Goal: Task Accomplishment & Management: Use online tool/utility

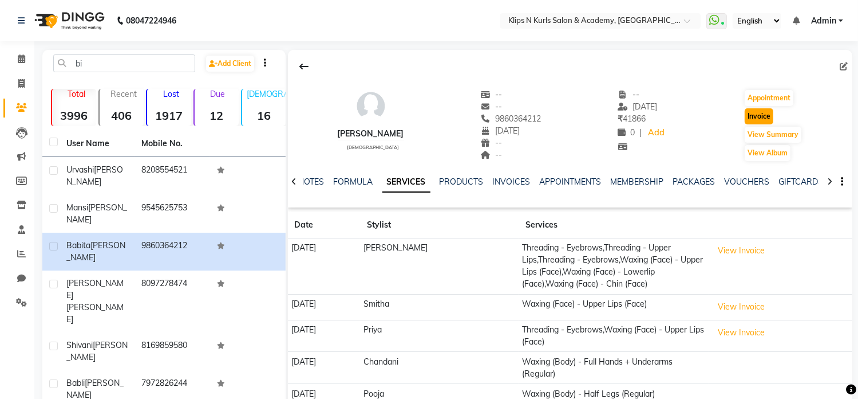
click at [762, 120] on button "Invoice" at bounding box center [759, 116] width 29 height 16
select select "124"
select select "service"
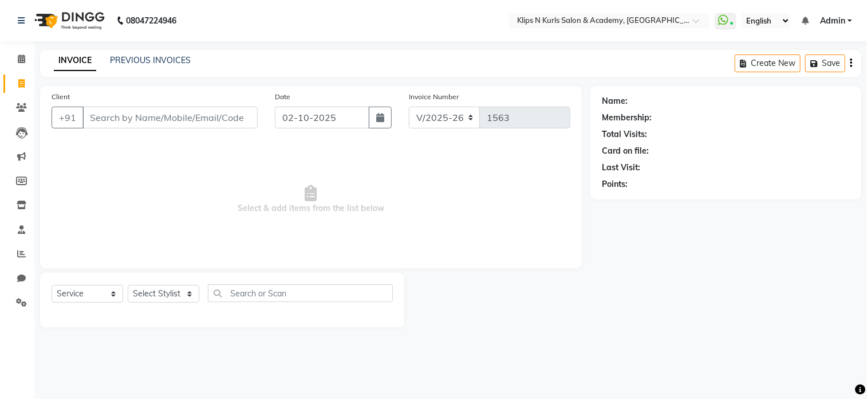
type input "9860364212"
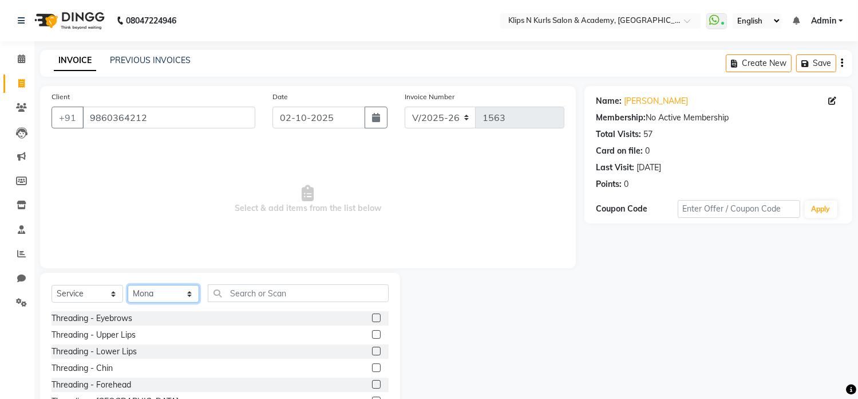
click at [156, 298] on select "Select Stylist Chandani Front Desk Ishika Mona Neha Pooja Priya Smitha Yasmeen" at bounding box center [164, 294] width 72 height 18
select select "84310"
click at [128, 285] on select "Select Stylist Chandani Front Desk Ishika Mona Neha Pooja Priya Smitha Yasmeen" at bounding box center [164, 294] width 72 height 18
click at [372, 333] on label at bounding box center [376, 334] width 9 height 9
click at [372, 333] on input "checkbox" at bounding box center [375, 334] width 7 height 7
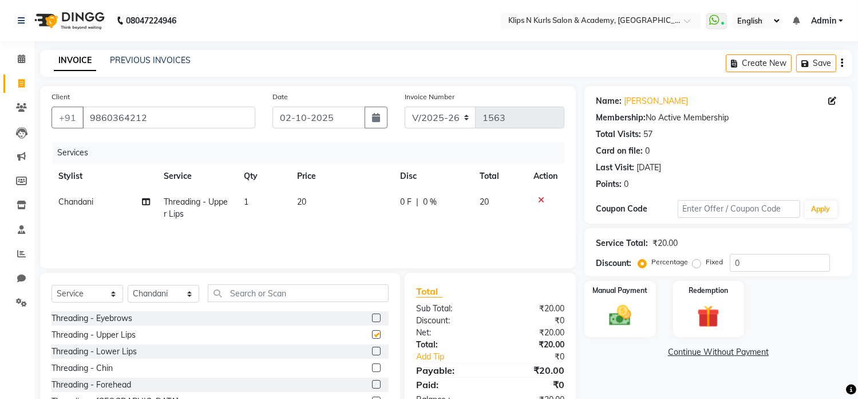
checkbox input "false"
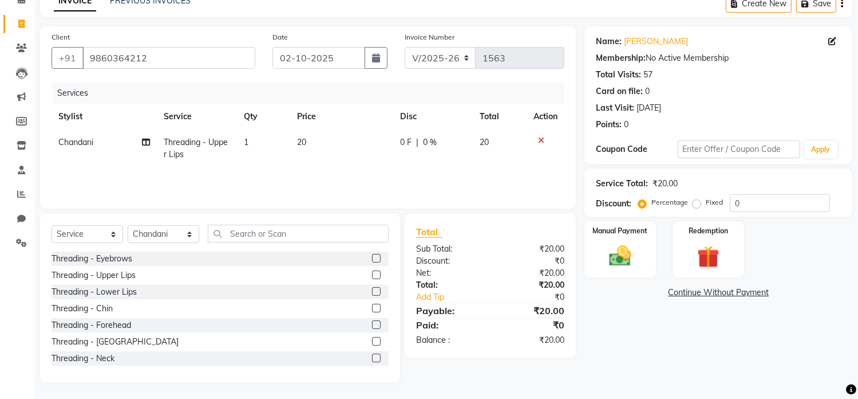
scroll to position [60, 0]
click at [257, 233] on input "text" at bounding box center [298, 233] width 181 height 18
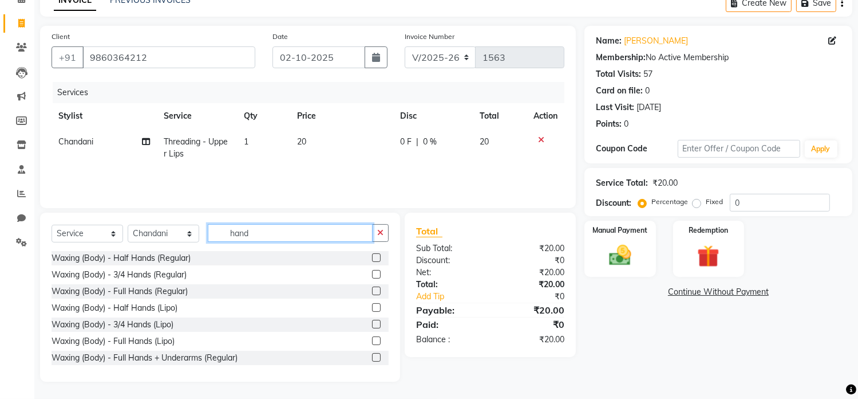
type input "hand"
click at [372, 360] on label at bounding box center [376, 357] width 9 height 9
click at [372, 360] on input "checkbox" at bounding box center [375, 357] width 7 height 7
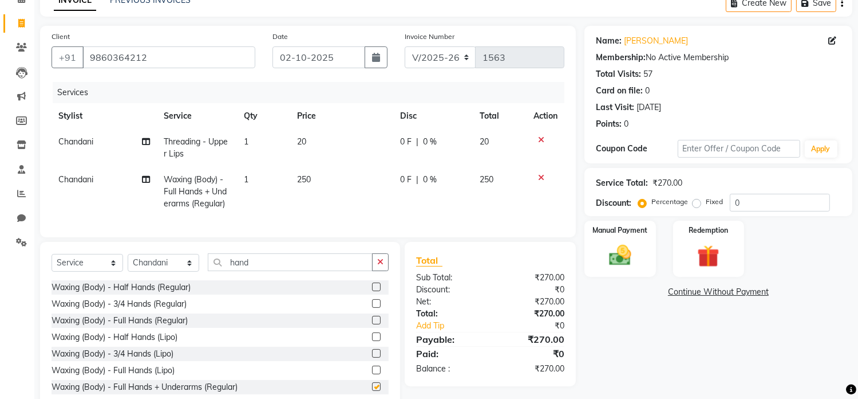
checkbox input "false"
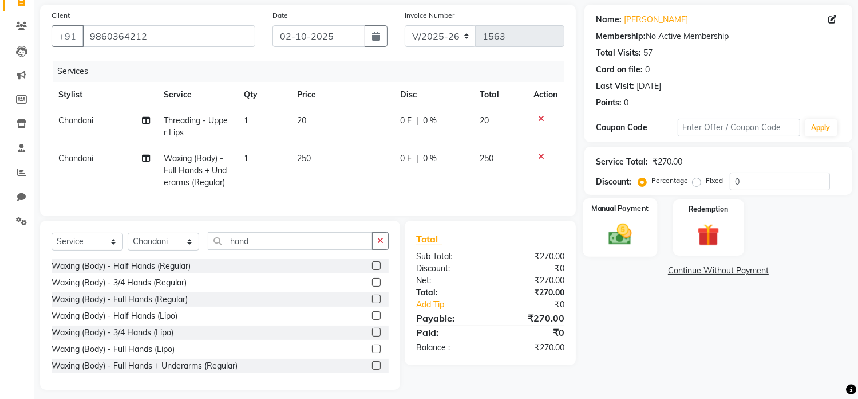
scroll to position [99, 0]
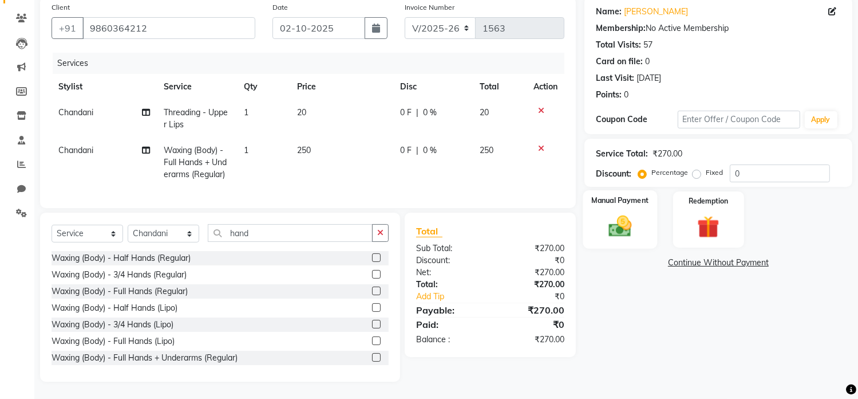
click at [631, 217] on img at bounding box center [620, 226] width 38 height 27
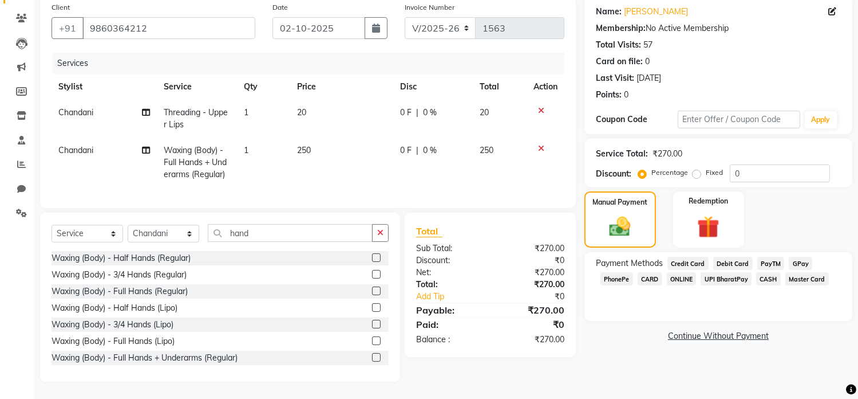
click at [798, 257] on span "GPay" at bounding box center [800, 263] width 23 height 13
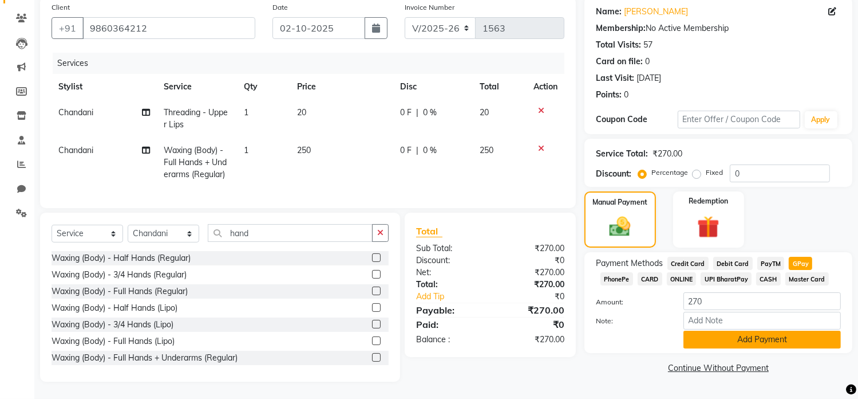
click at [765, 332] on button "Add Payment" at bounding box center [762, 339] width 157 height 18
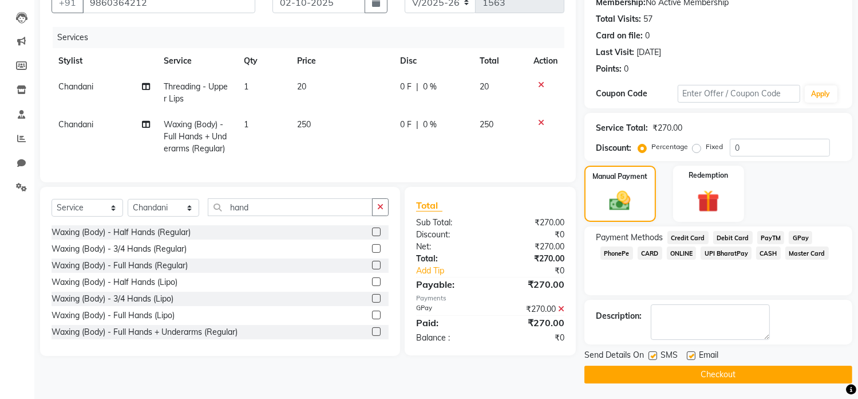
scroll to position [116, 0]
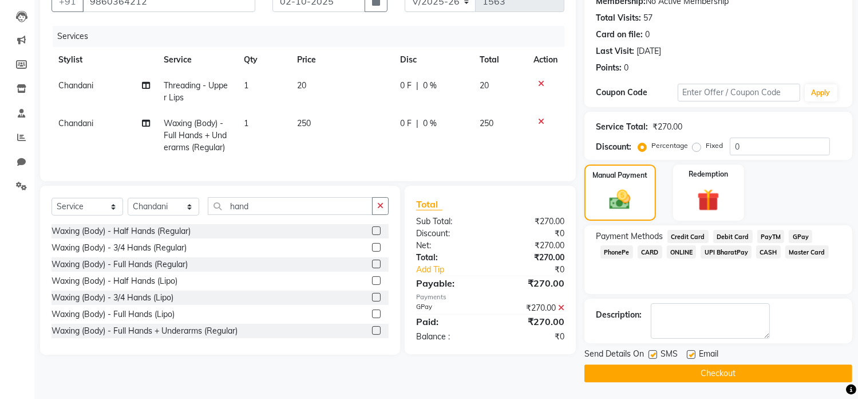
click at [70, 121] on span "Chandani" at bounding box center [75, 123] width 35 height 10
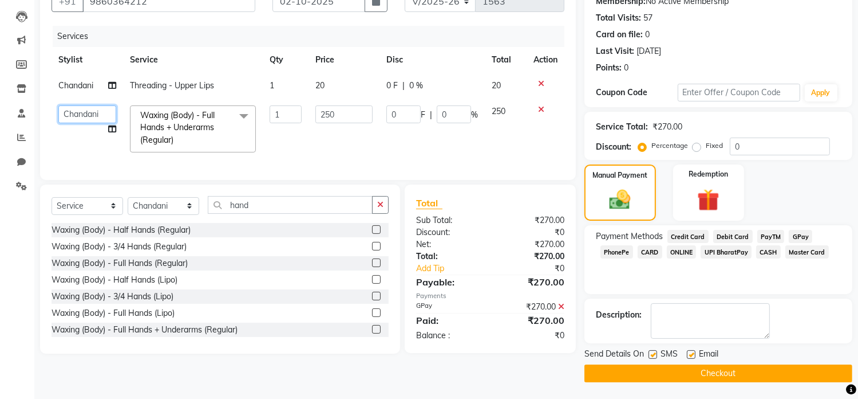
click at [71, 116] on select "Chandani Front Desk Ishika Mona Neha Pooja Priya Smitha Yasmeen" at bounding box center [87, 114] width 58 height 18
select select "92269"
click at [109, 131] on icon at bounding box center [112, 129] width 8 height 8
select select "92269"
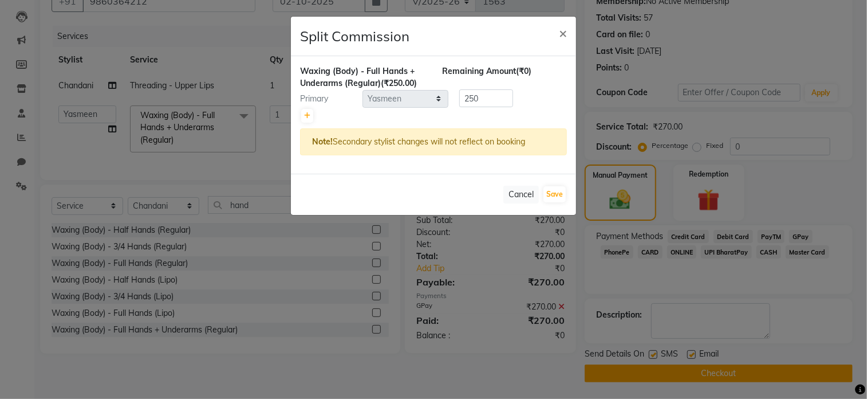
click at [300, 116] on div at bounding box center [433, 116] width 267 height 16
click at [309, 113] on icon at bounding box center [307, 115] width 6 height 7
type input "125"
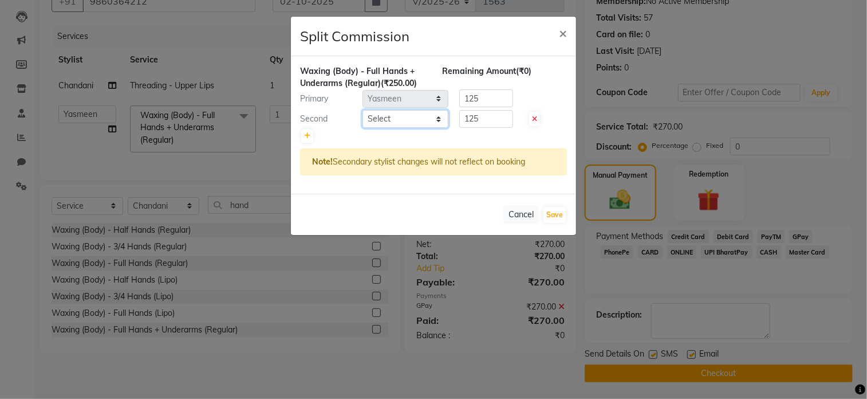
click at [387, 120] on select "Select Chandani Front Desk Ishika Mona Neha Pooja Priya Smitha Yasmeen" at bounding box center [406, 119] width 86 height 18
select select "84310"
click at [363, 110] on select "Select Chandani Front Desk Ishika Mona Neha Pooja Priya Smitha Yasmeen" at bounding box center [406, 119] width 86 height 18
click at [491, 99] on input "125" at bounding box center [486, 98] width 54 height 18
type input "150"
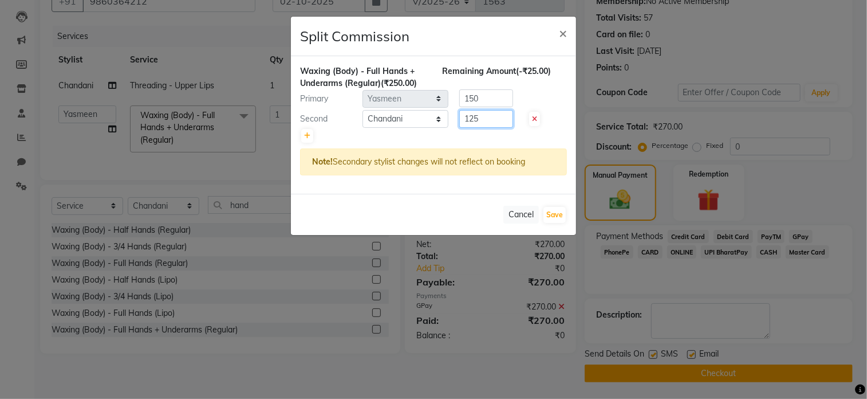
click at [486, 116] on input "125" at bounding box center [486, 119] width 54 height 18
type input "100"
click at [561, 212] on button "Save" at bounding box center [554, 215] width 22 height 16
select select "Select"
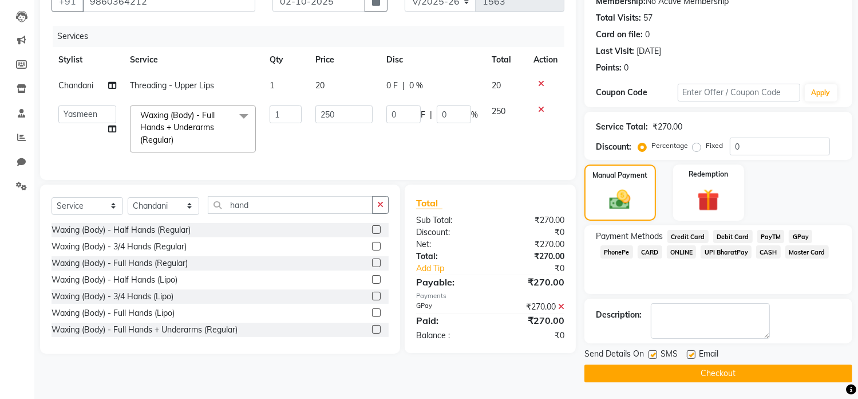
click at [774, 373] on button "Checkout" at bounding box center [719, 373] width 268 height 18
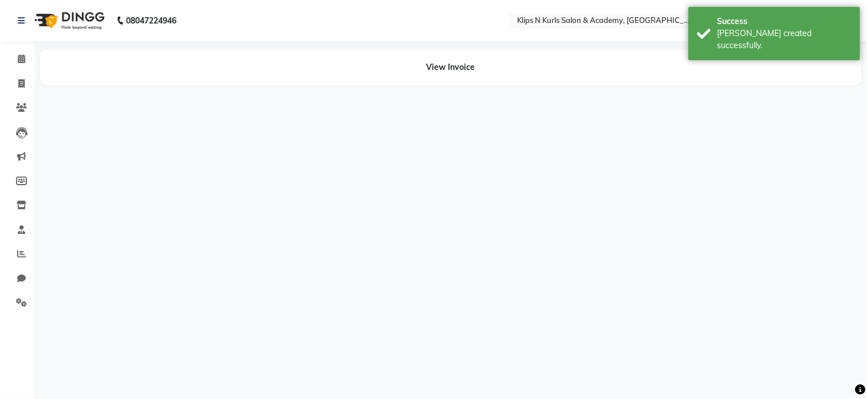
select select "84310"
select select "92269"
select select "84310"
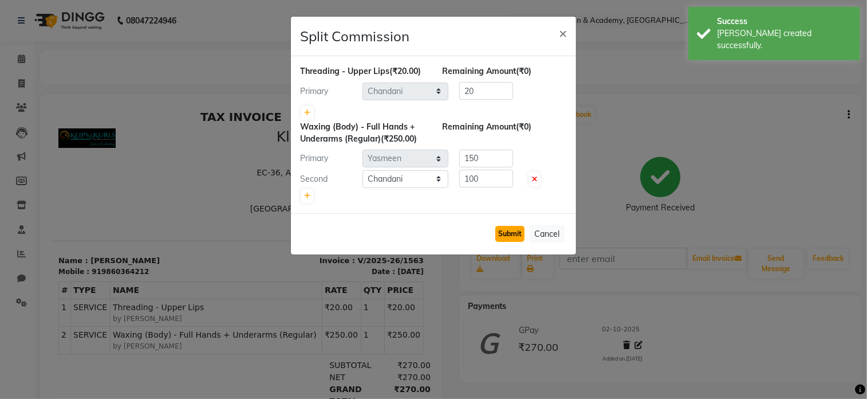
click at [517, 232] on button "Submit" at bounding box center [509, 234] width 29 height 16
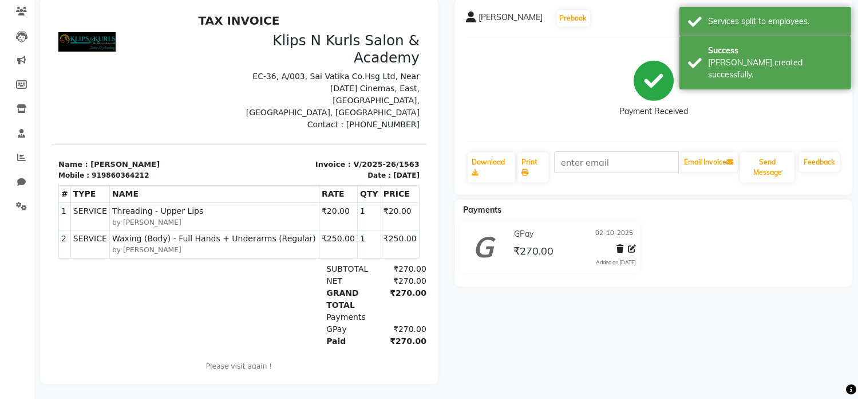
scroll to position [107, 0]
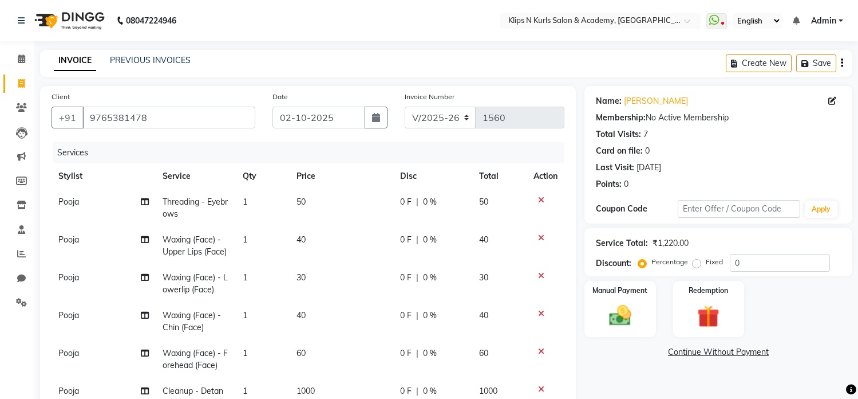
select select "124"
select select "service"
select select "86065"
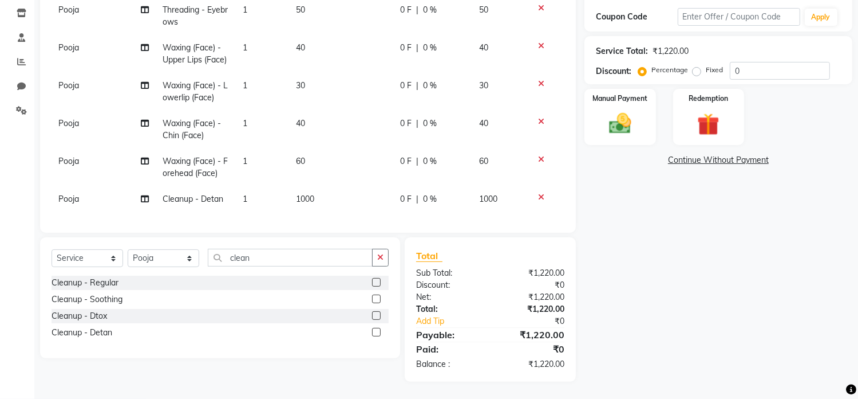
scroll to position [200, 0]
click at [618, 126] on img at bounding box center [620, 124] width 38 height 27
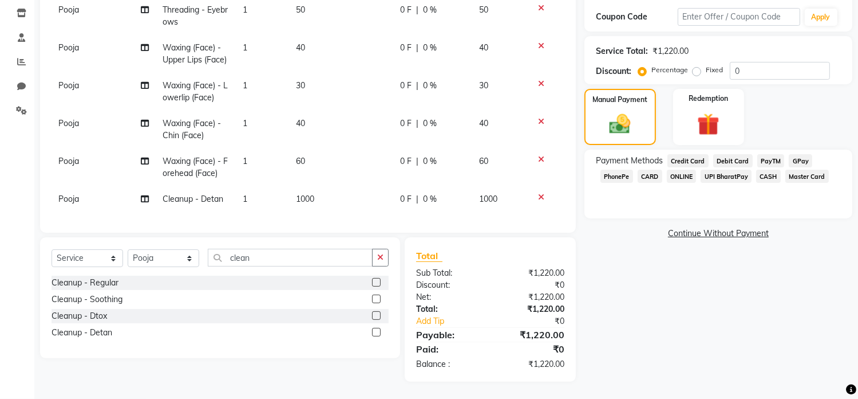
click at [794, 154] on span "GPay" at bounding box center [800, 160] width 23 height 13
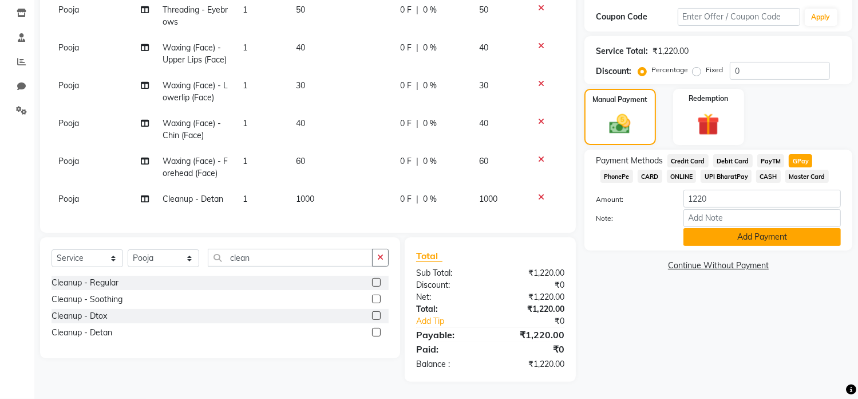
click at [774, 231] on button "Add Payment" at bounding box center [762, 237] width 157 height 18
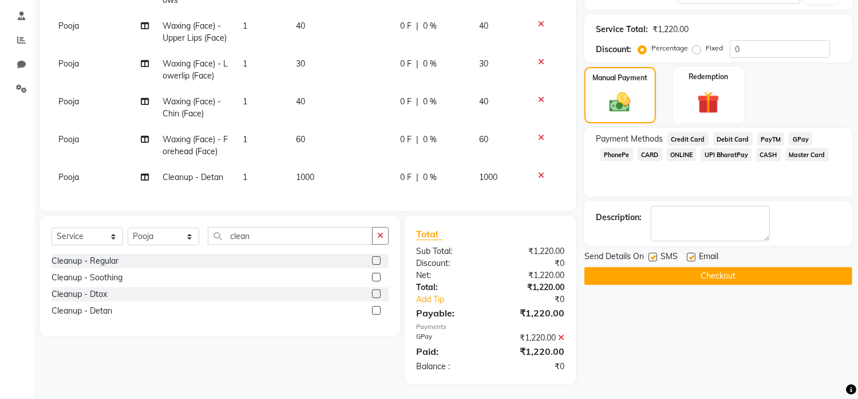
scroll to position [224, 0]
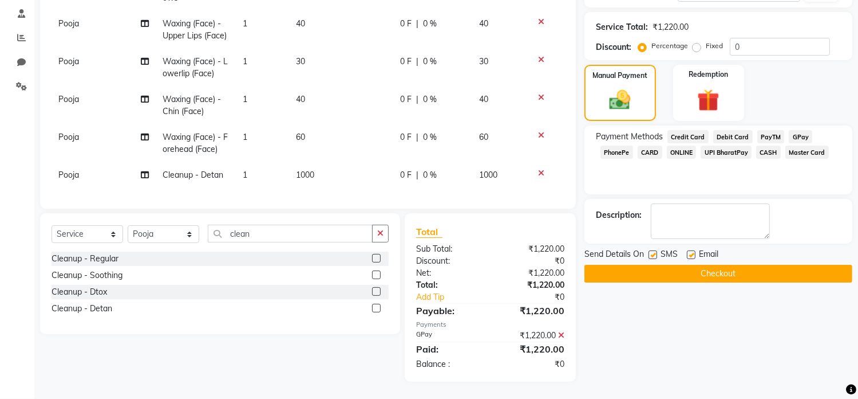
click at [703, 268] on button "Checkout" at bounding box center [719, 274] width 268 height 18
